Goal: Information Seeking & Learning: Learn about a topic

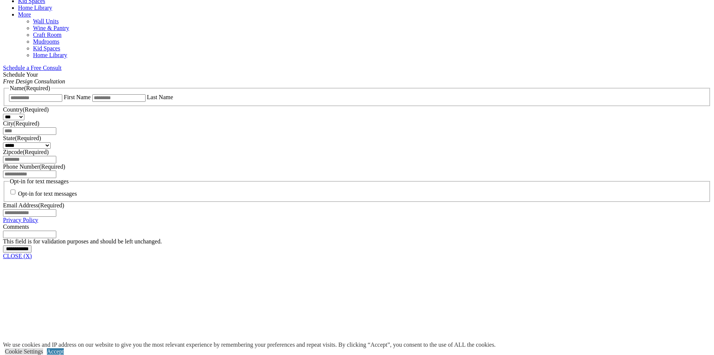
scroll to position [300, 0]
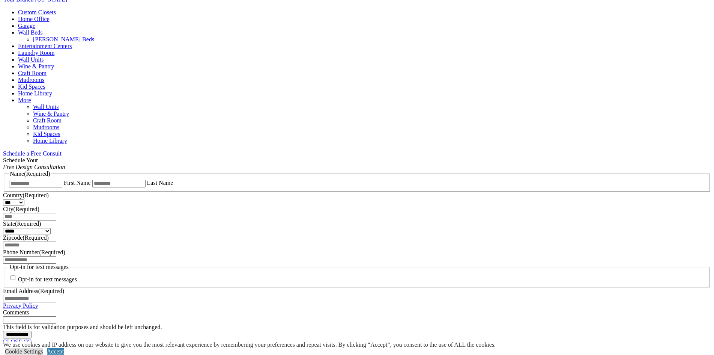
click at [50, 22] on link "Home Office" at bounding box center [34, 19] width 32 height 6
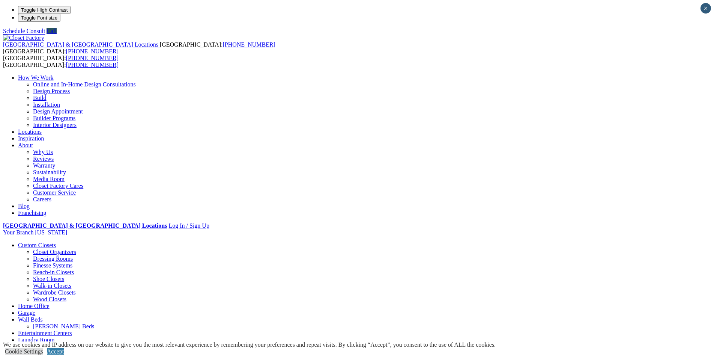
click at [47, 354] on link "Craft Room" at bounding box center [32, 360] width 29 height 6
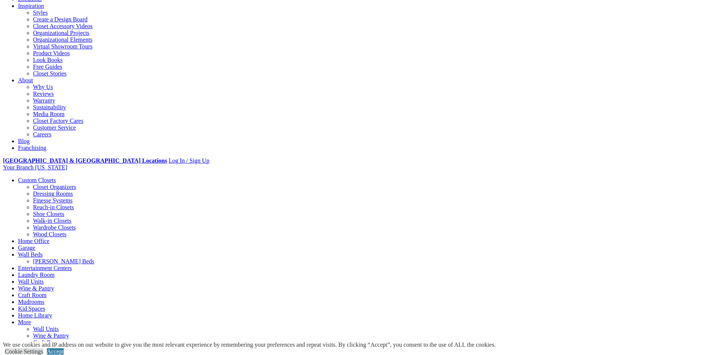
scroll to position [150, 0]
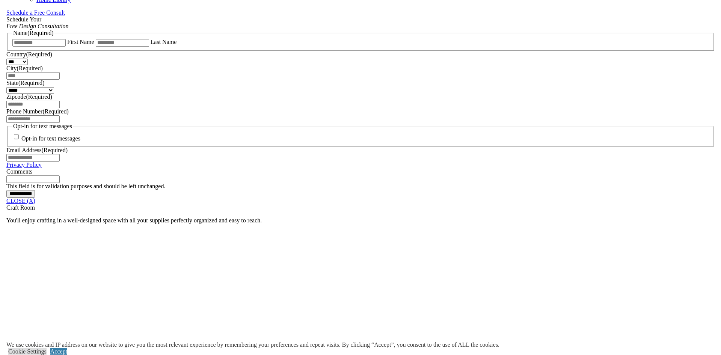
scroll to position [502, 0]
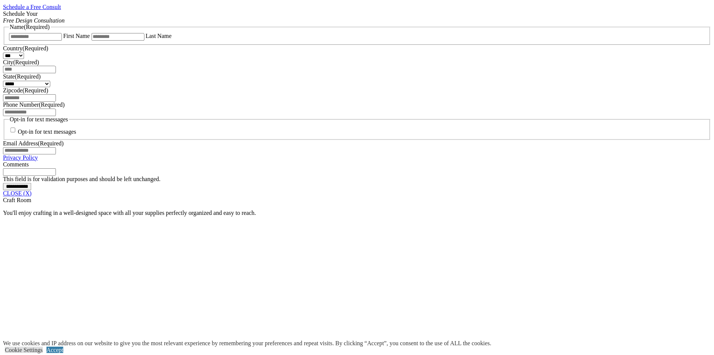
scroll to position [542, 0]
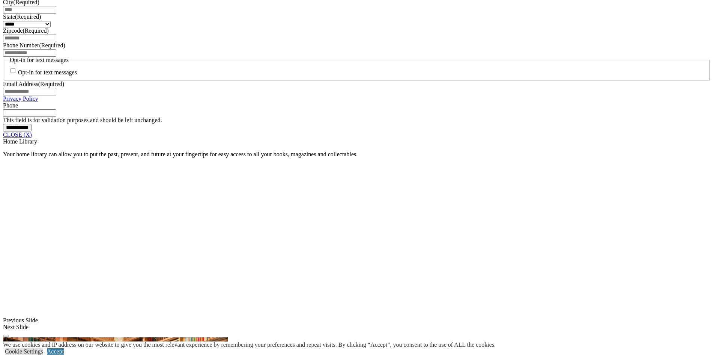
scroll to position [563, 0]
